Goal: Use online tool/utility: Utilize a website feature to perform a specific function

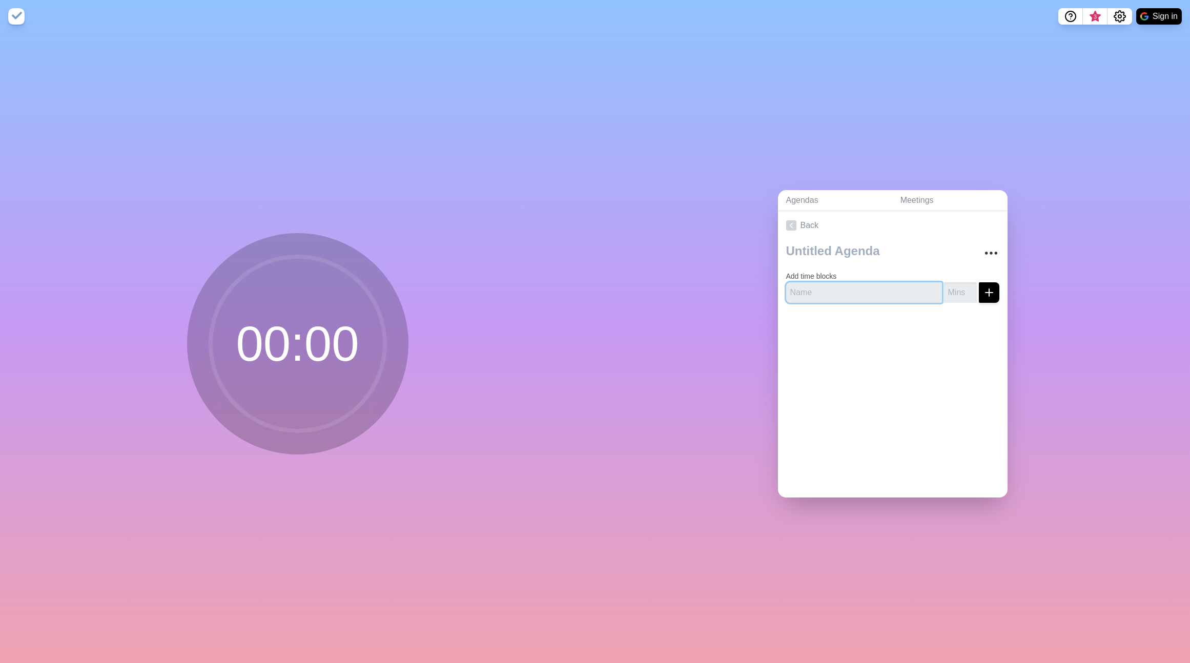
click at [869, 286] on input "text" at bounding box center [864, 292] width 156 height 21
type input "Intro"
click at [979, 282] on button "submit" at bounding box center [989, 292] width 21 height 21
type input "5"
click at [993, 292] on icon "submit" at bounding box center [989, 293] width 12 height 12
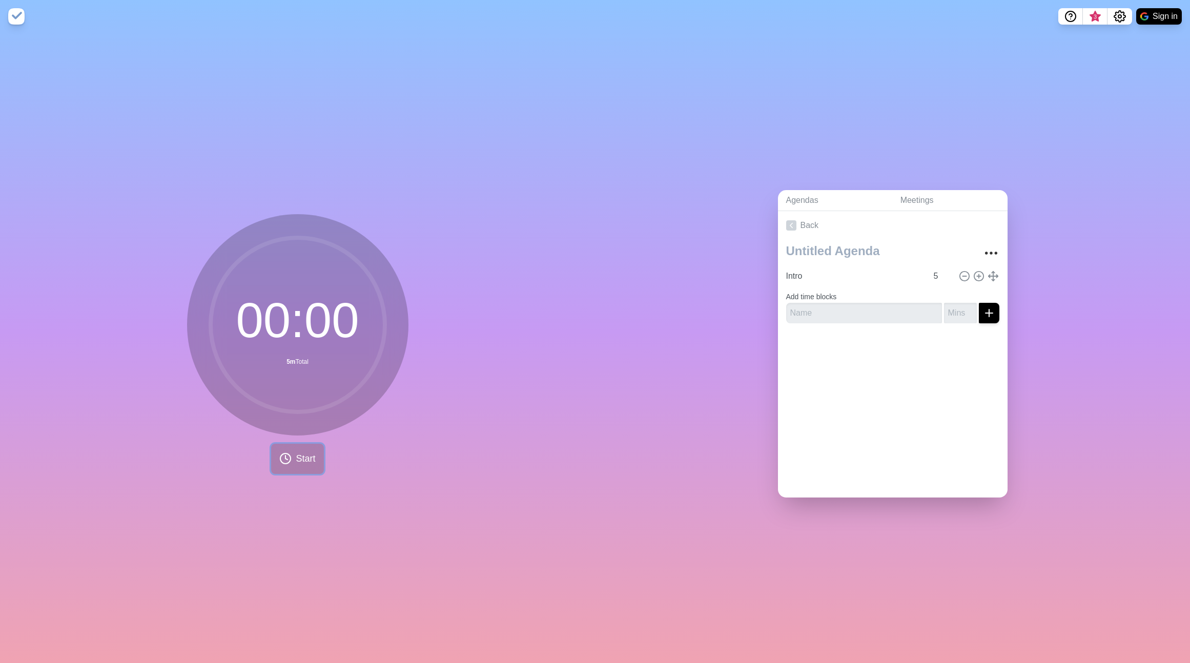
click at [294, 463] on button "Start" at bounding box center [297, 459] width 52 height 30
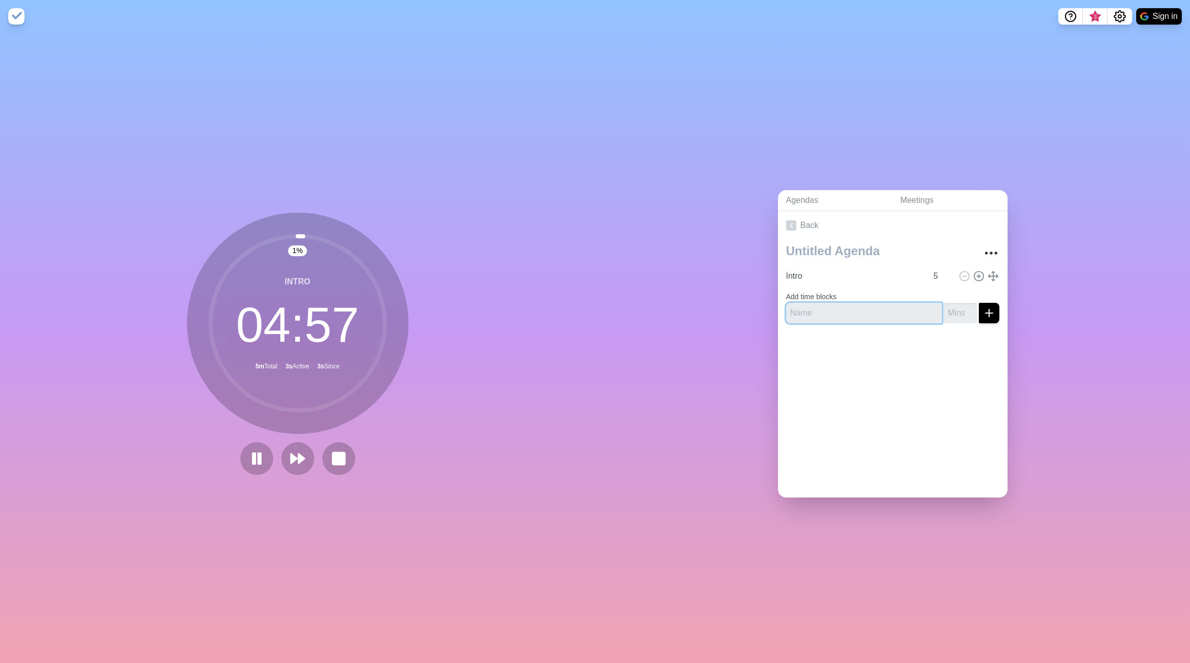
click at [821, 308] on input "text" at bounding box center [864, 313] width 156 height 21
type input "Retro item 1"
click at [962, 317] on input "number" at bounding box center [960, 313] width 33 height 21
type input "5"
click at [990, 313] on icon "submit" at bounding box center [989, 313] width 12 height 12
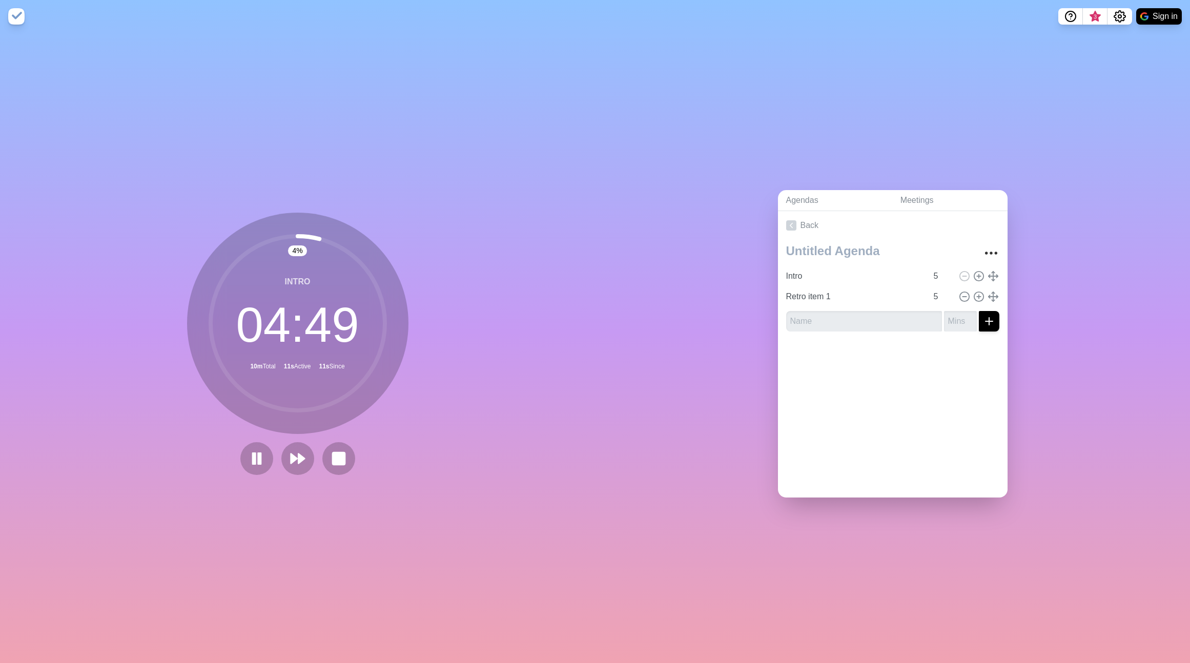
click at [729, 330] on div "Agendas Meetings Back Intro 5 Retro item 1 5" at bounding box center [892, 348] width 595 height 630
click at [978, 298] on icon at bounding box center [978, 296] width 11 height 11
click at [978, 313] on icon at bounding box center [978, 317] width 11 height 11
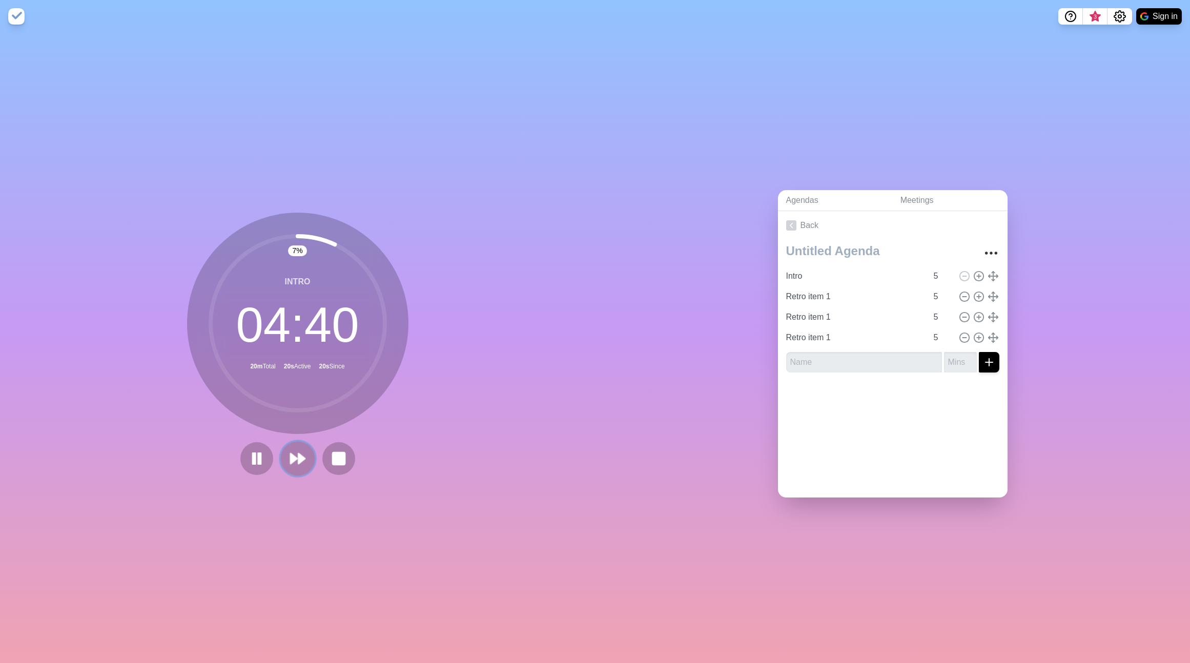
click at [300, 457] on polygon at bounding box center [301, 459] width 7 height 10
click at [11, 16] on img at bounding box center [16, 16] width 16 height 16
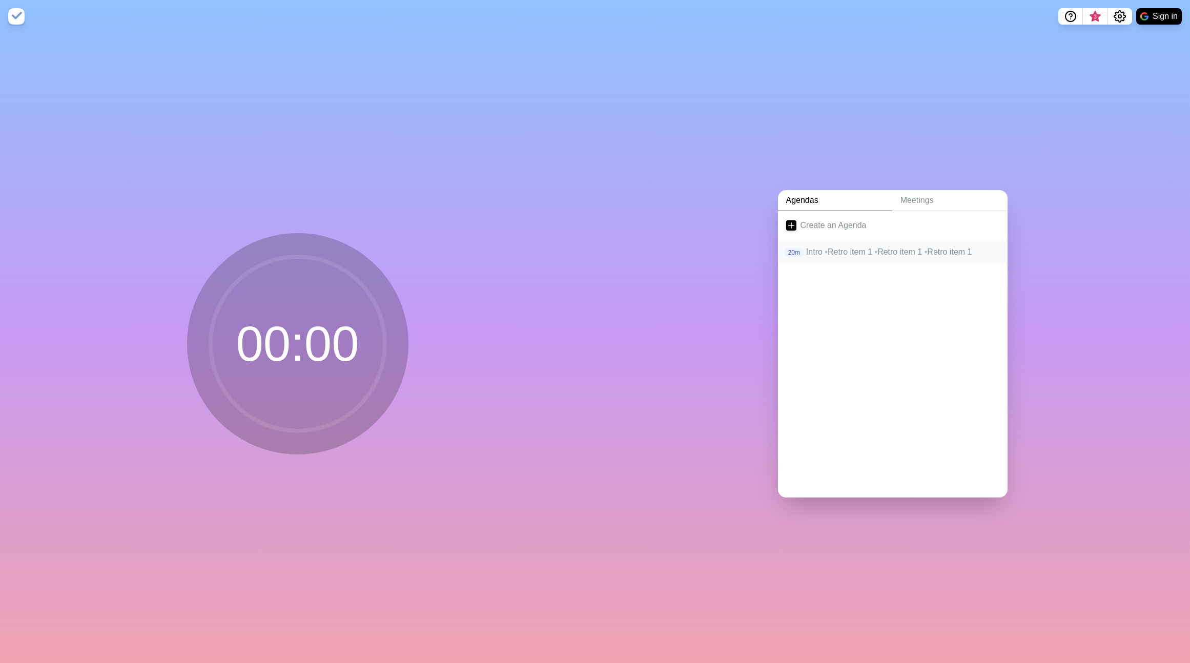
click at [911, 251] on p "Intro • Retro item 1 • Retro item 1 • Retro item 1" at bounding box center [902, 252] width 193 height 12
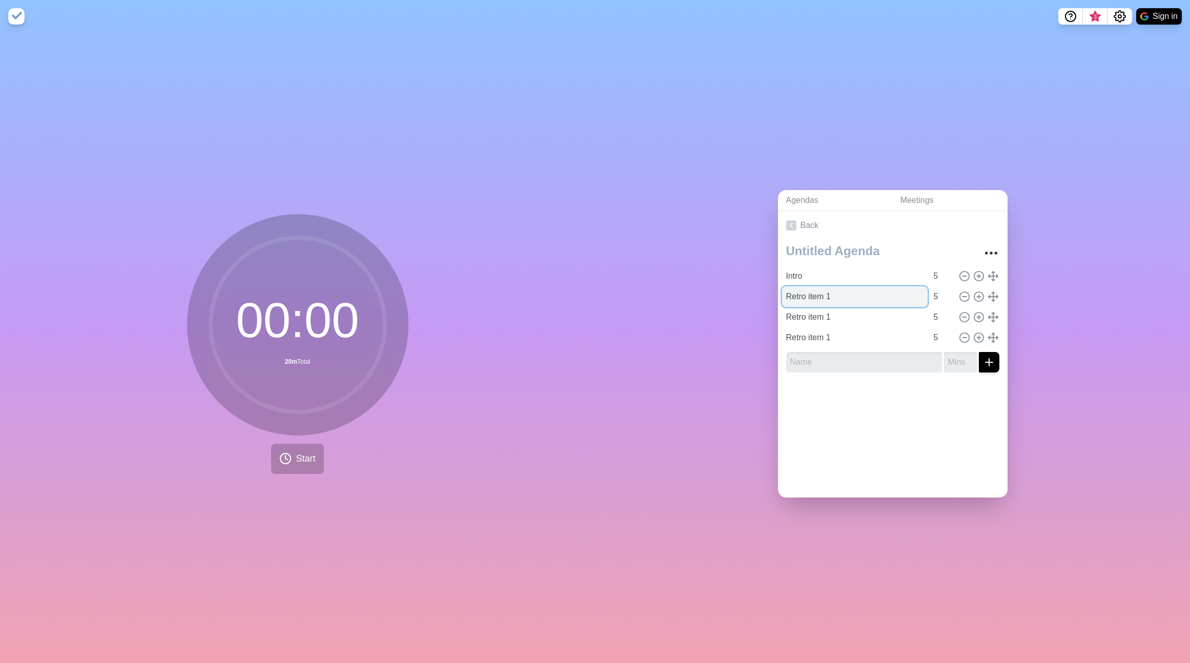
click at [819, 297] on input "Retro item 1" at bounding box center [855, 297] width 146 height 21
click at [294, 453] on button "Start" at bounding box center [297, 459] width 52 height 30
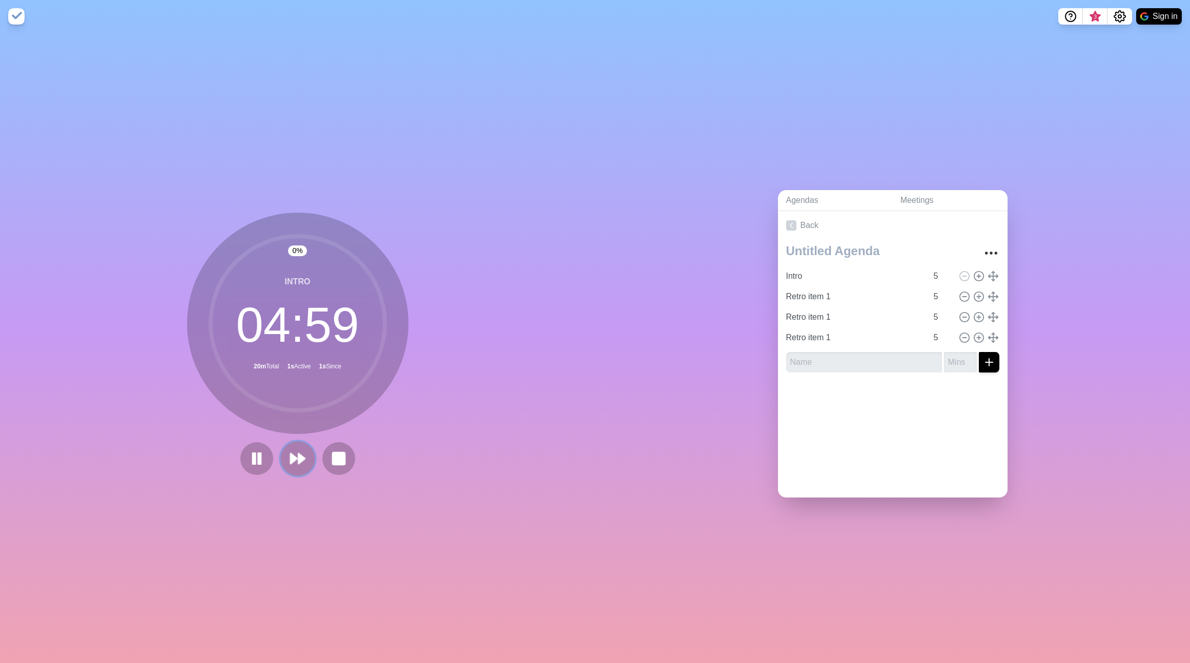
click at [289, 457] on icon at bounding box center [297, 458] width 17 height 17
click at [313, 466] on icon at bounding box center [318, 458] width 17 height 17
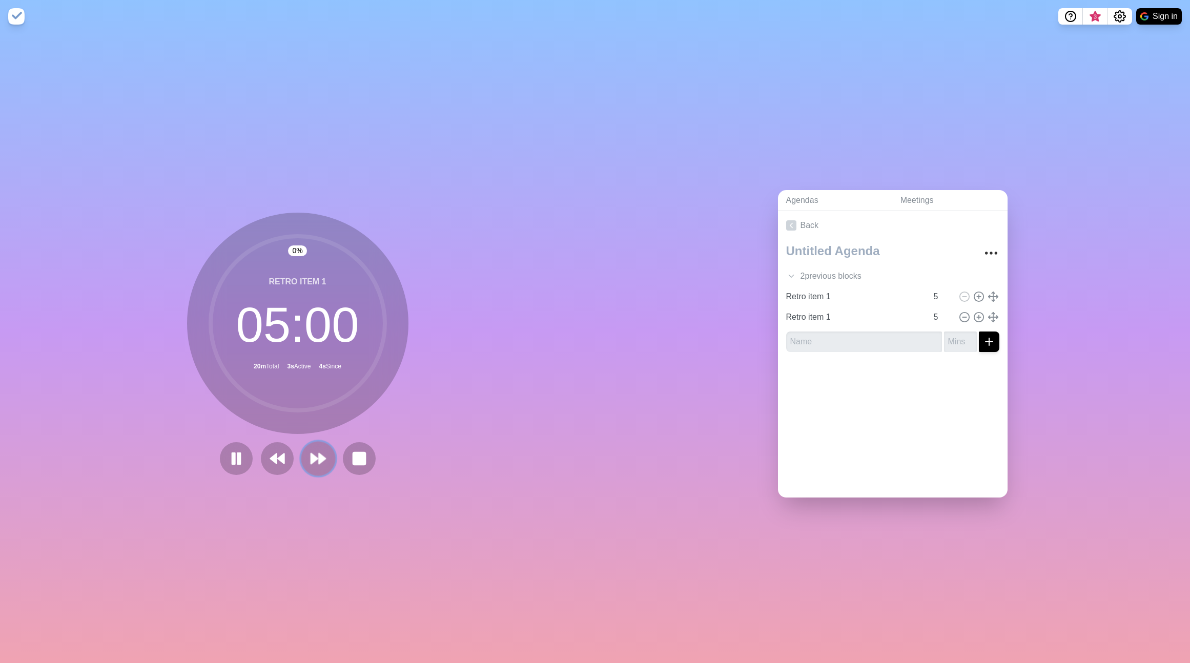
click at [313, 466] on icon at bounding box center [318, 458] width 17 height 17
